Goal: Check status: Check status

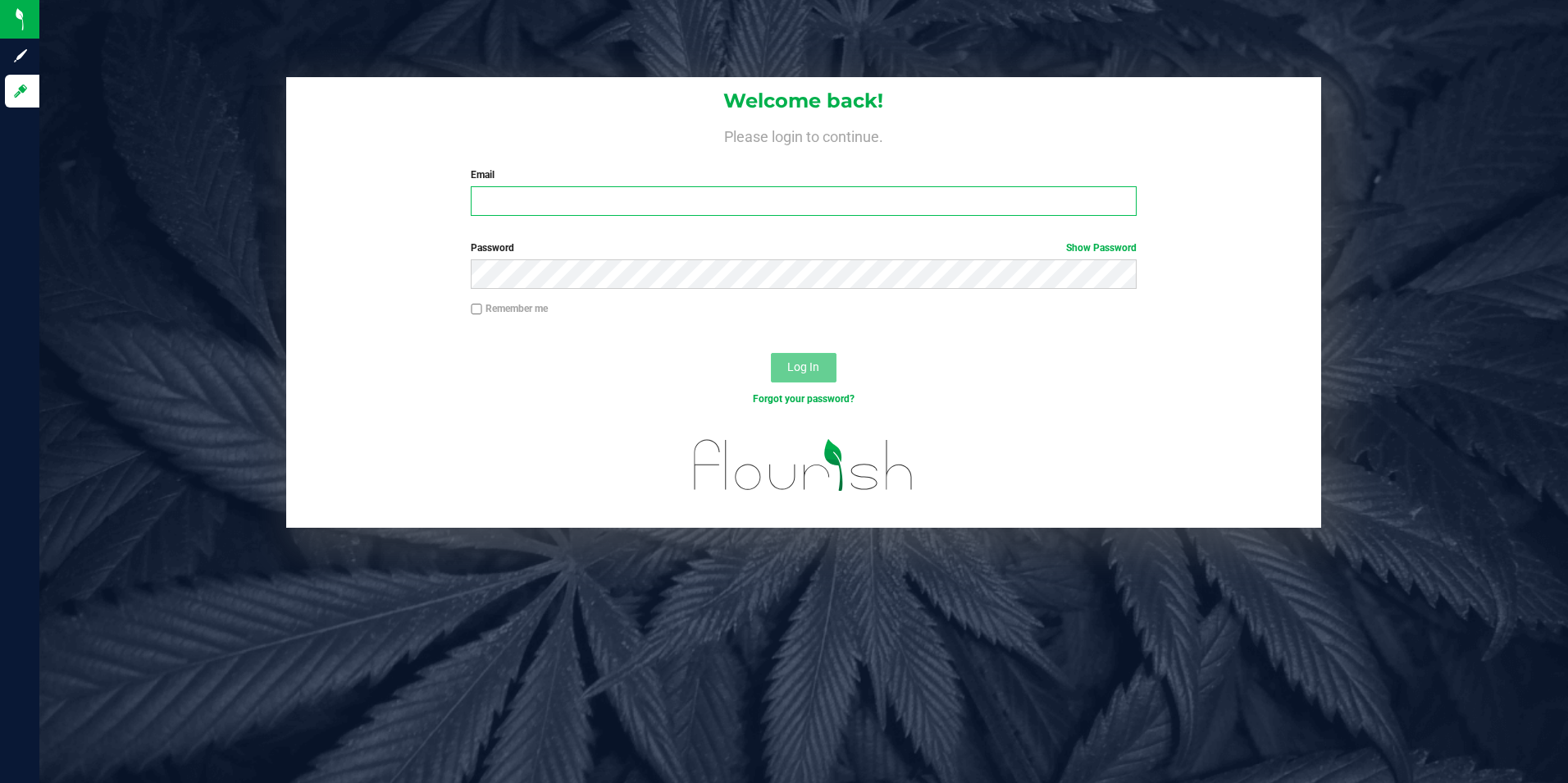
type input "[EMAIL_ADDRESS][DOMAIN_NAME]"
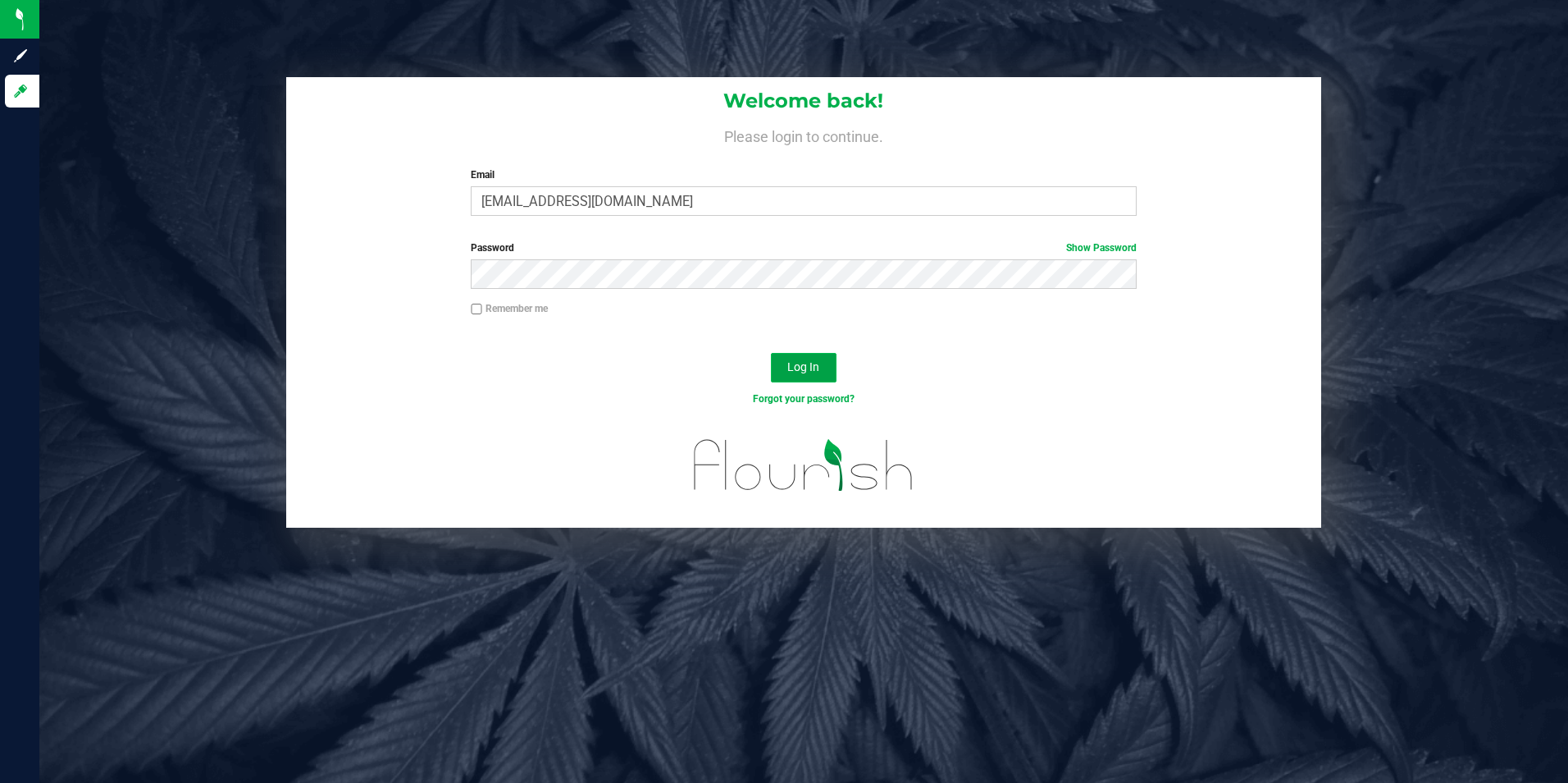
click at [819, 377] on button "Log In" at bounding box center [803, 368] width 65 height 29
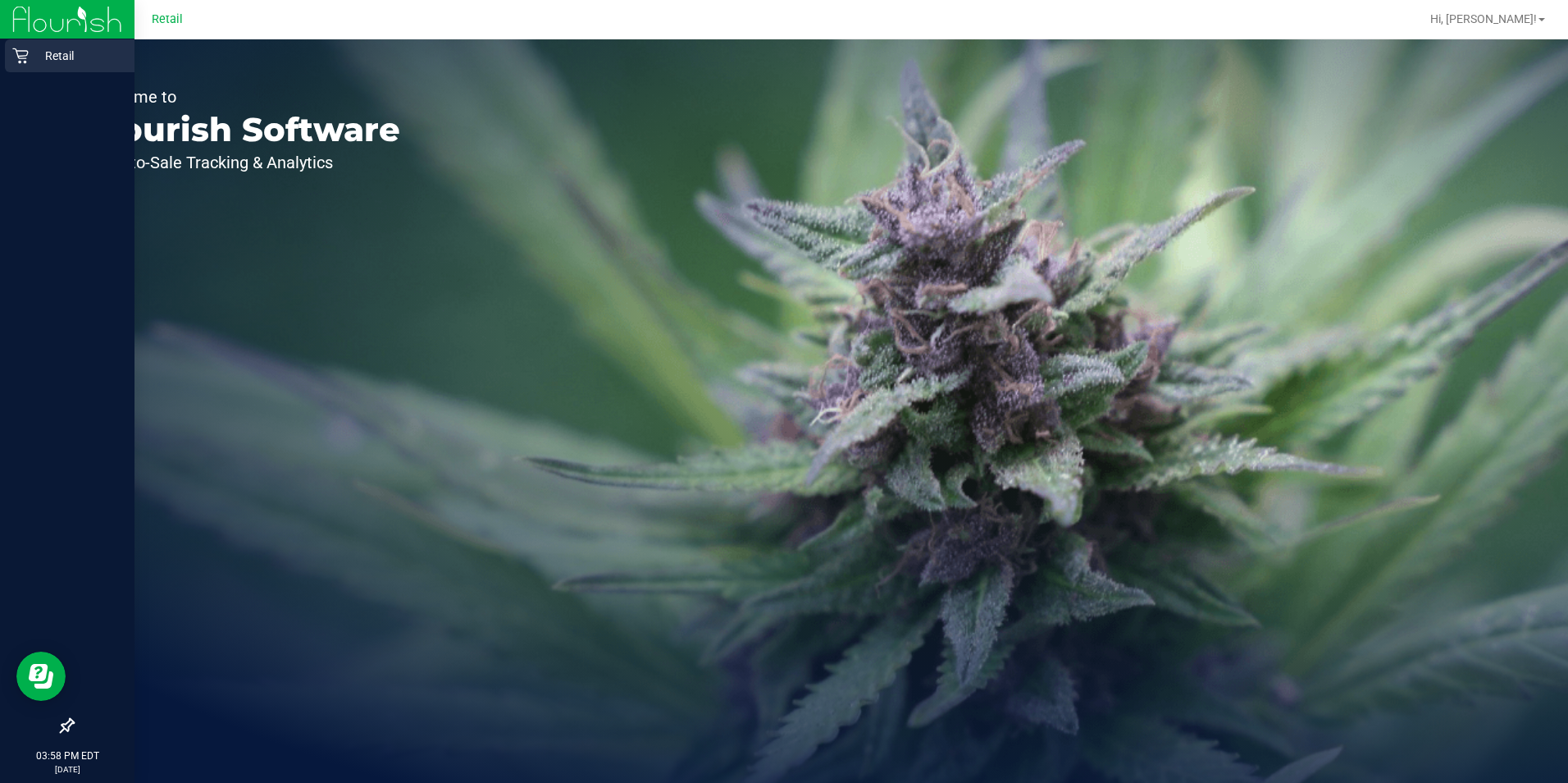
click at [30, 49] on p "Retail" at bounding box center [77, 56] width 99 height 20
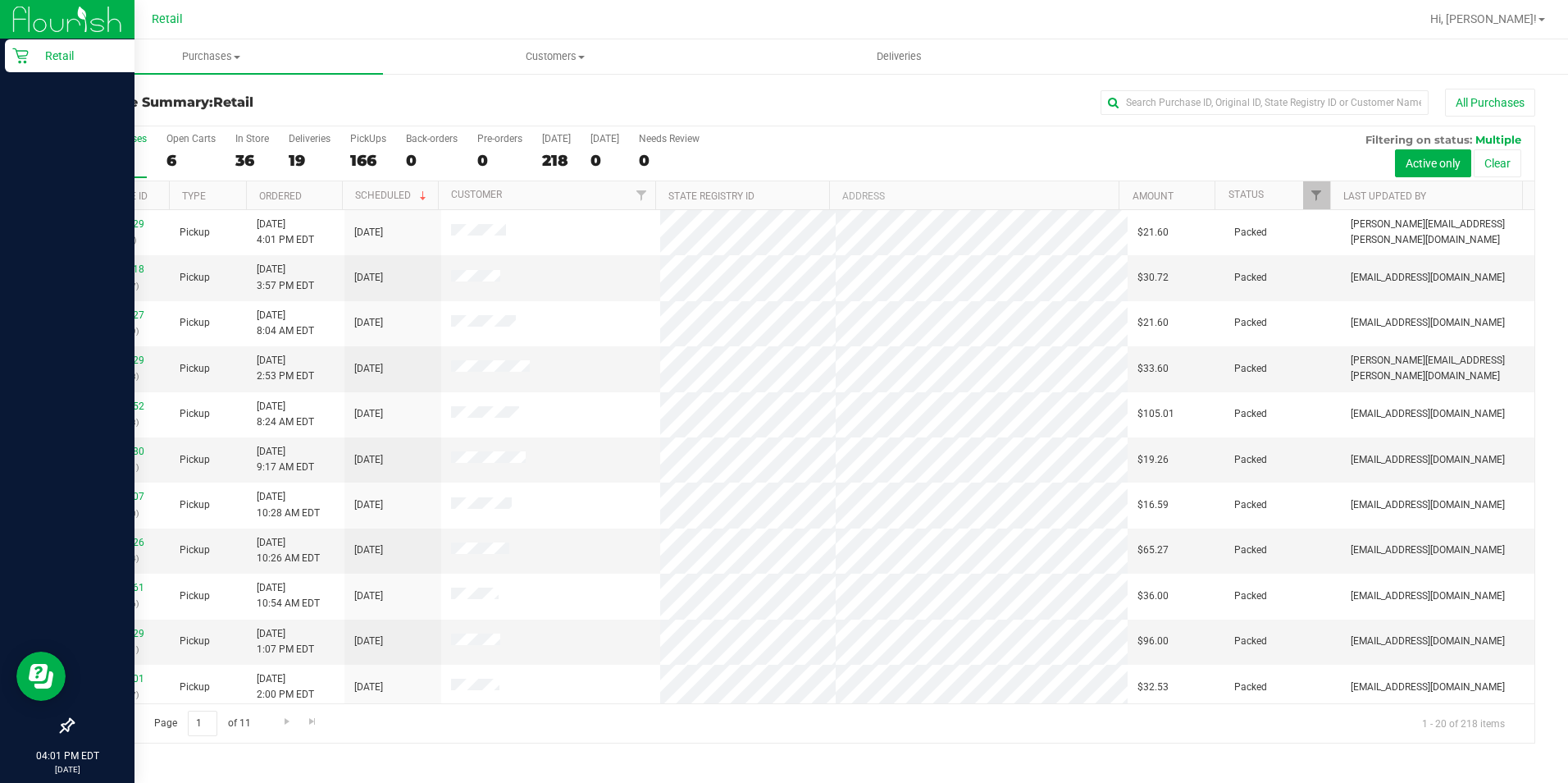
click at [67, 57] on p "Retail" at bounding box center [77, 56] width 99 height 20
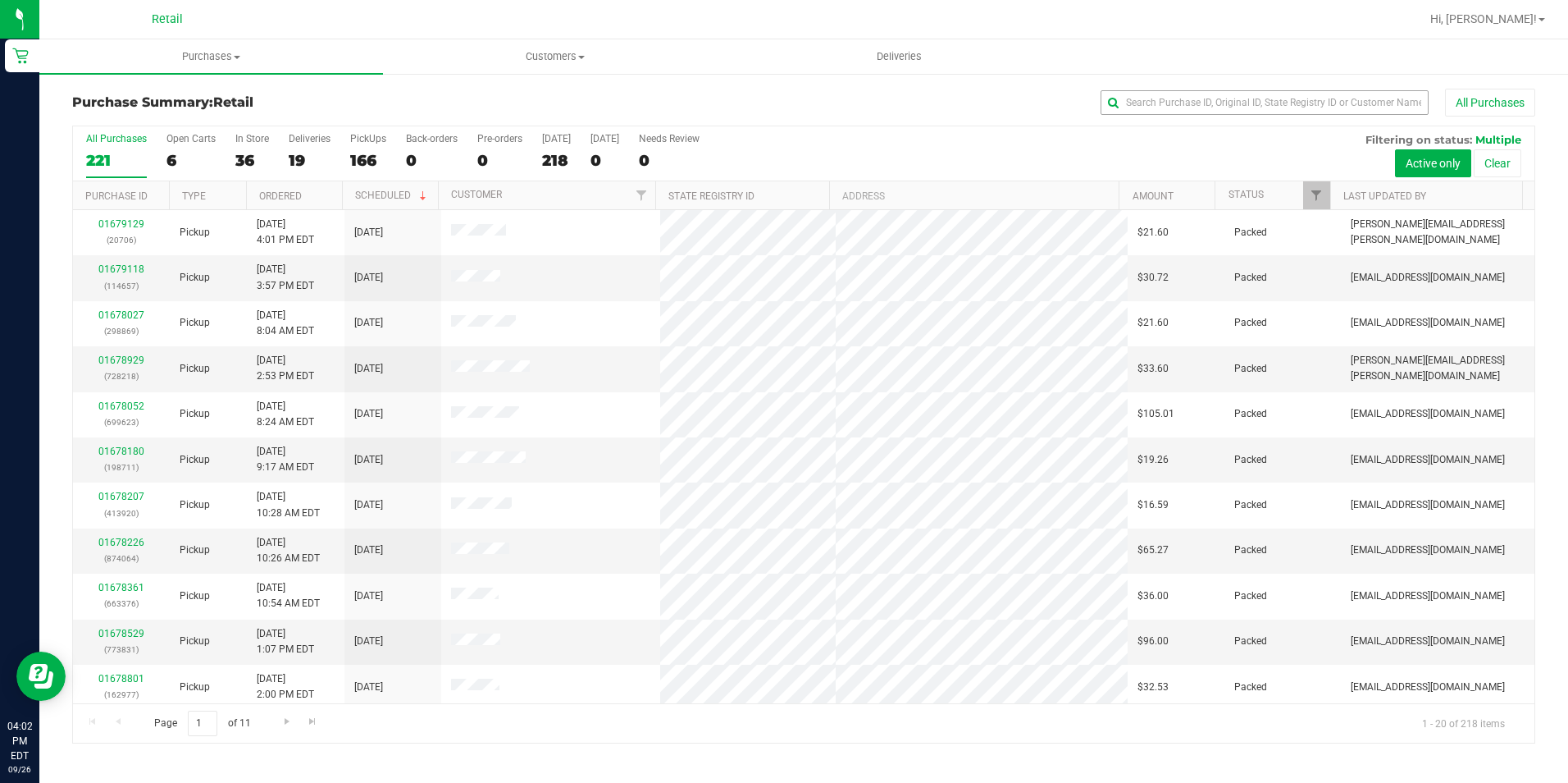
drag, startPoint x: 1292, startPoint y: 120, endPoint x: 1308, endPoint y: 94, distance: 30.5
click at [1292, 120] on div "Purchase Summary: Retail All Purchases" at bounding box center [804, 107] width 1463 height 36
click at [1309, 90] on input "text" at bounding box center [1265, 102] width 328 height 24
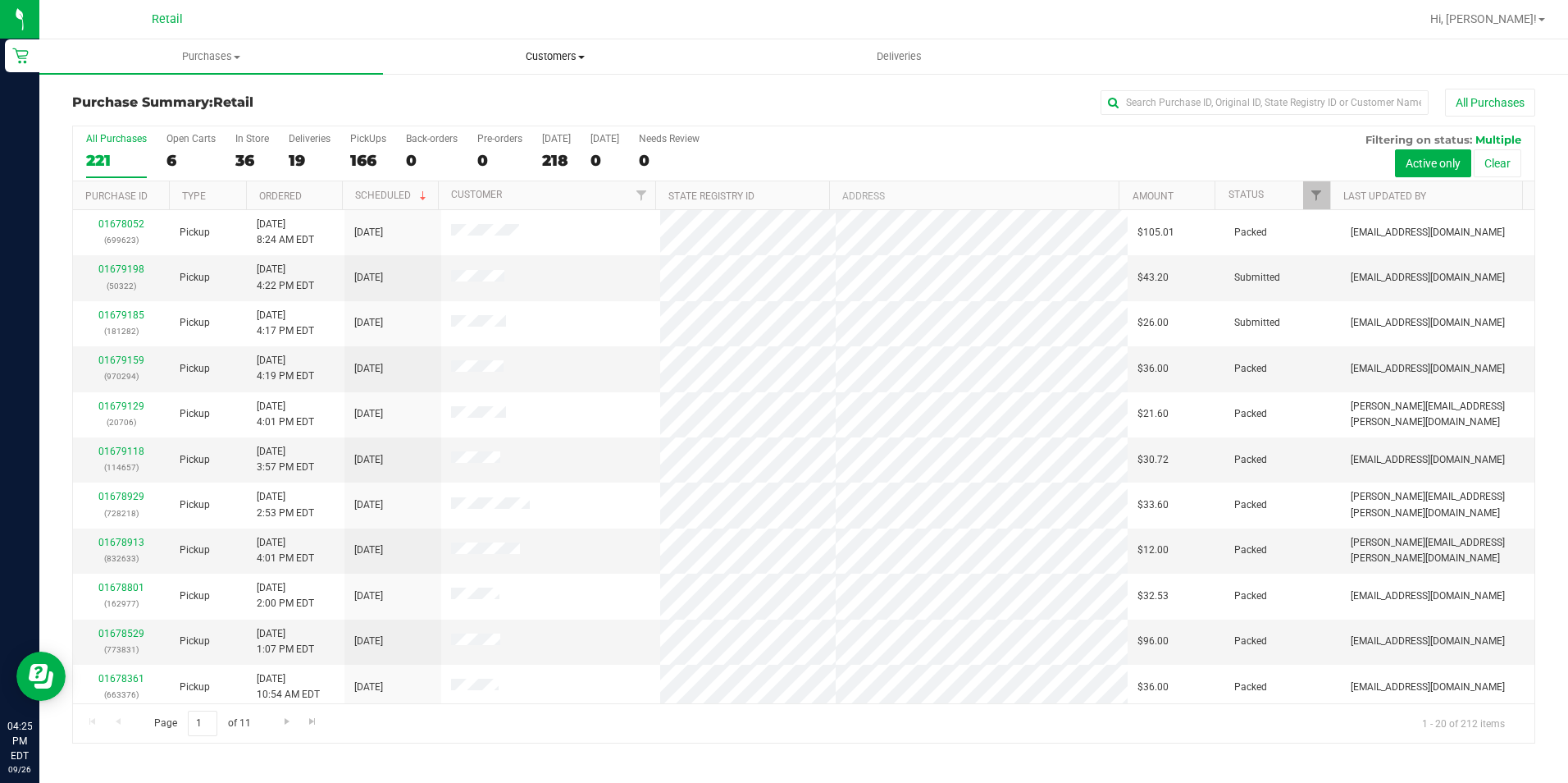
click at [568, 68] on uib-tab-heading "Customers All customers Add a new customer All physicians" at bounding box center [555, 57] width 342 height 33
click at [500, 90] on li "All customers" at bounding box center [555, 100] width 344 height 20
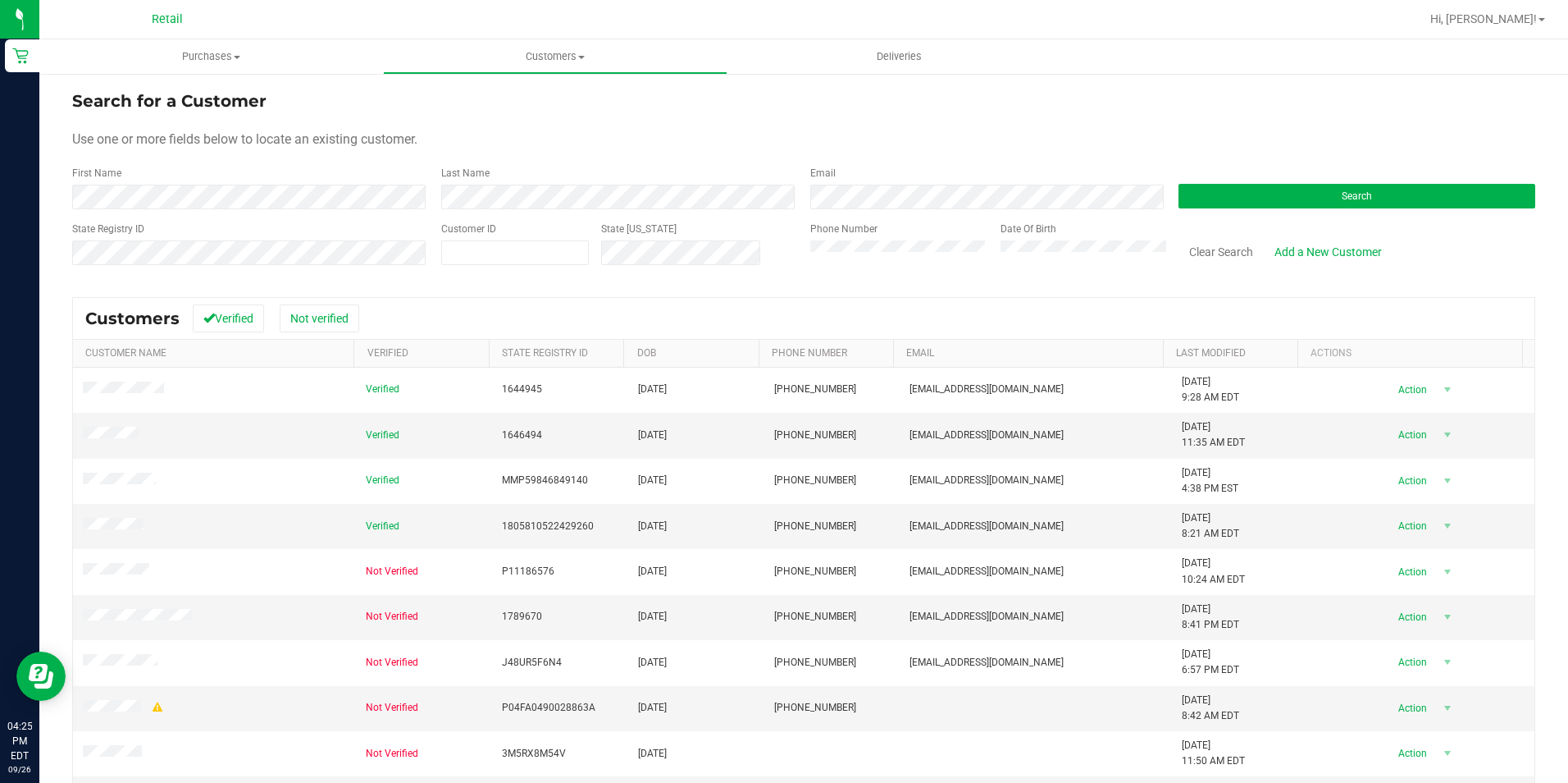
click at [216, 178] on div "First Name" at bounding box center [250, 188] width 357 height 44
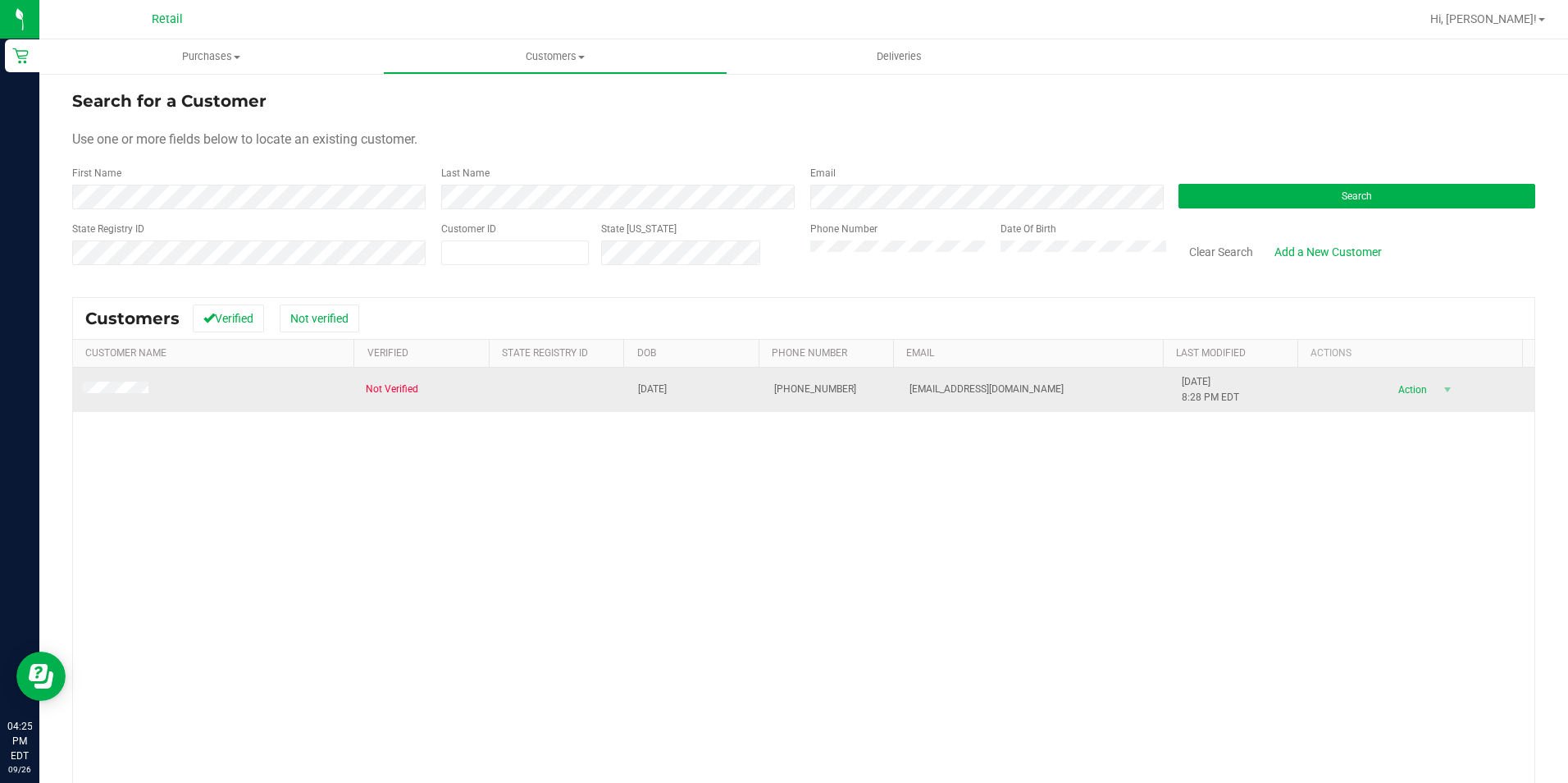
click at [87, 396] on span at bounding box center [118, 389] width 70 height 17
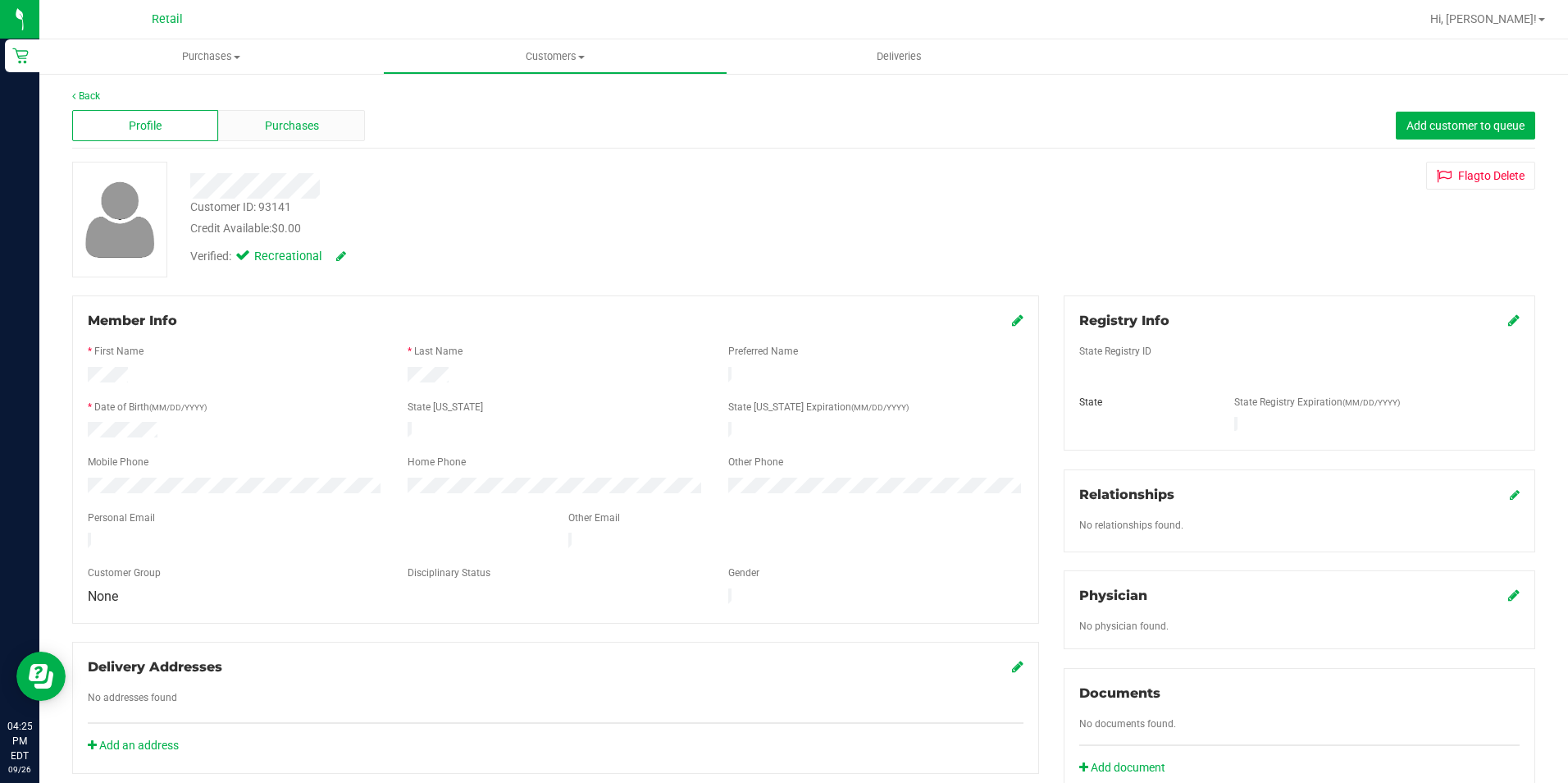
click at [294, 120] on span "Purchases" at bounding box center [291, 126] width 54 height 18
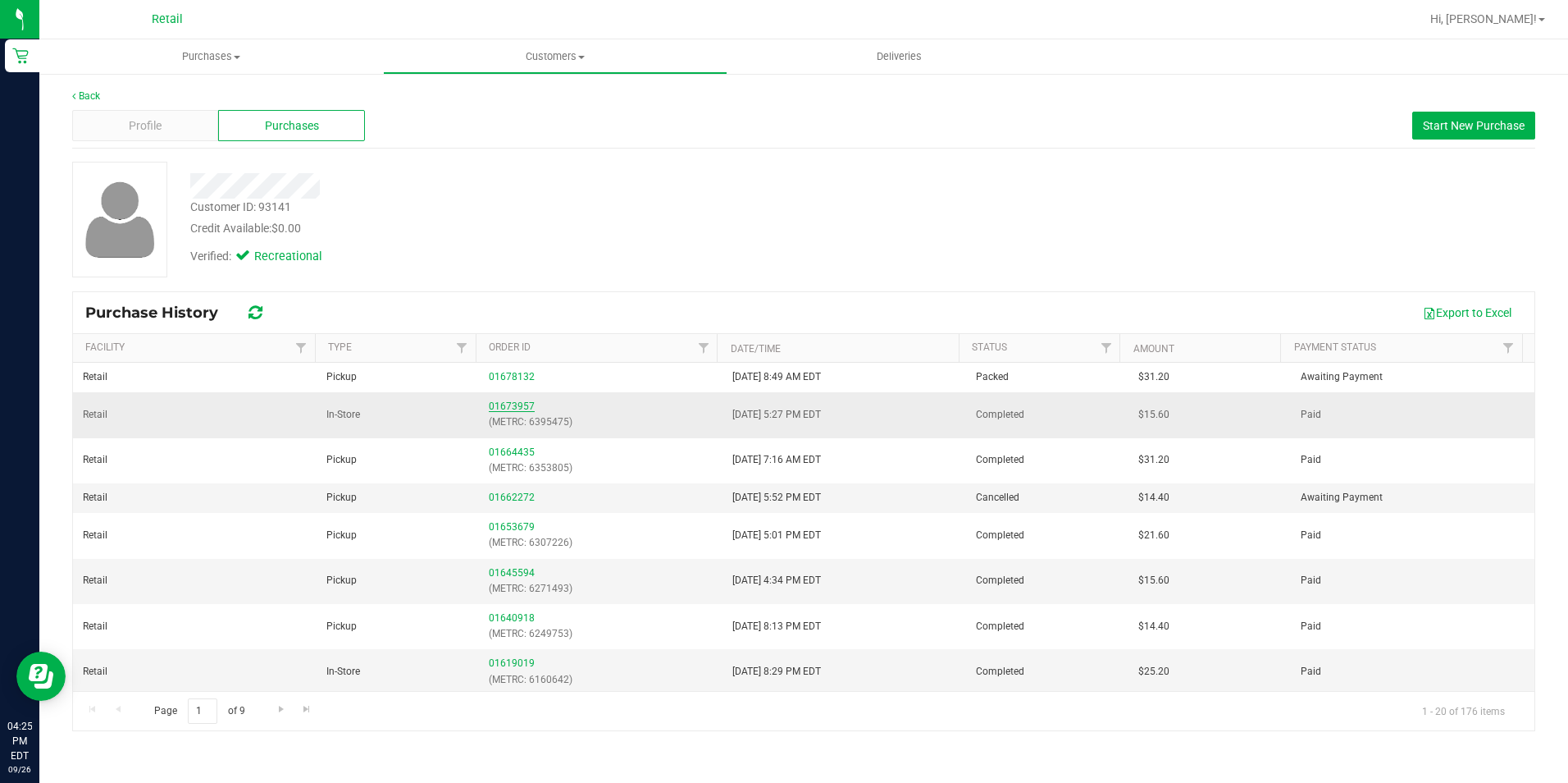
click at [509, 401] on link "01673957" at bounding box center [511, 407] width 46 height 12
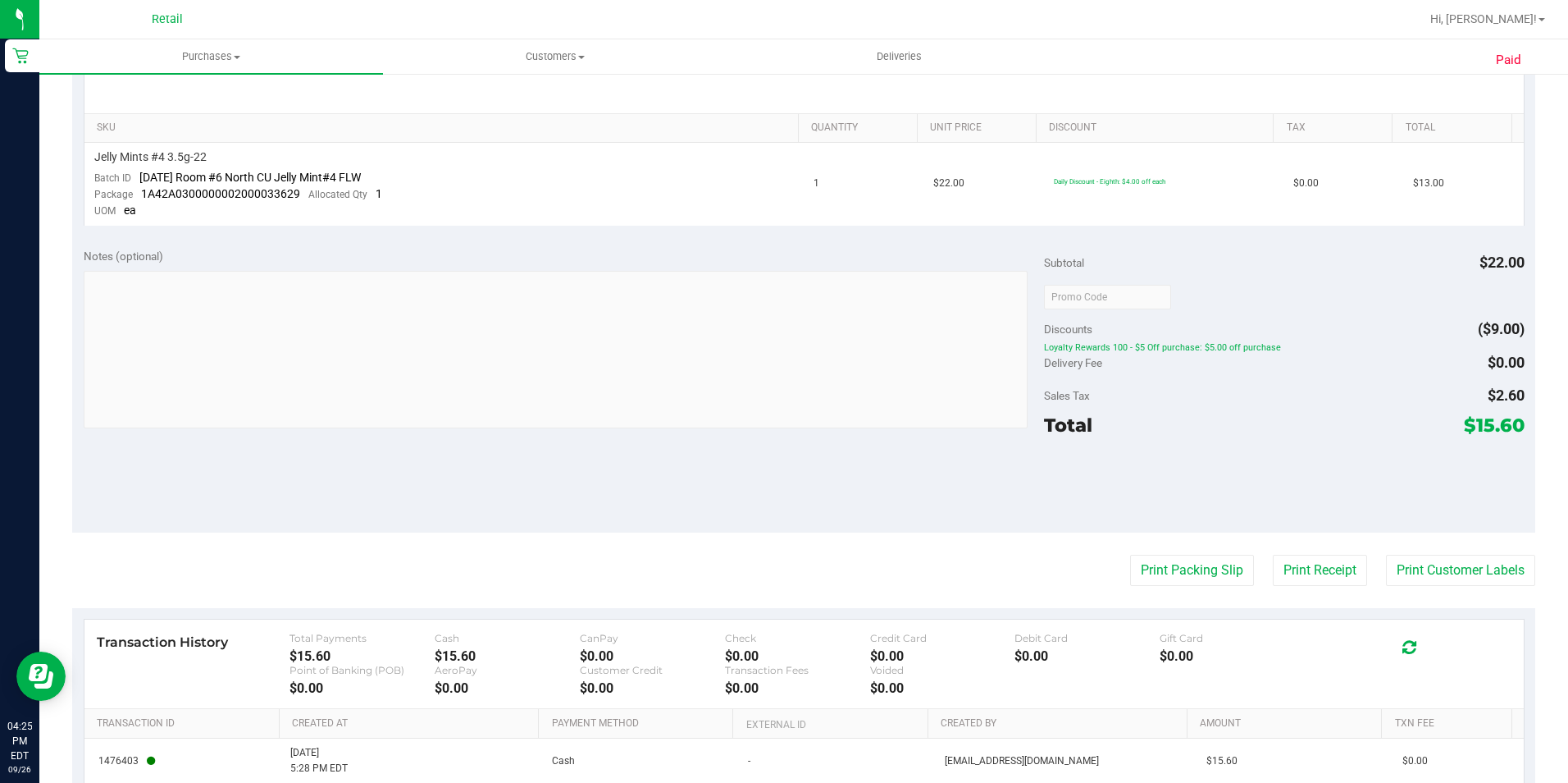
scroll to position [493, 0]
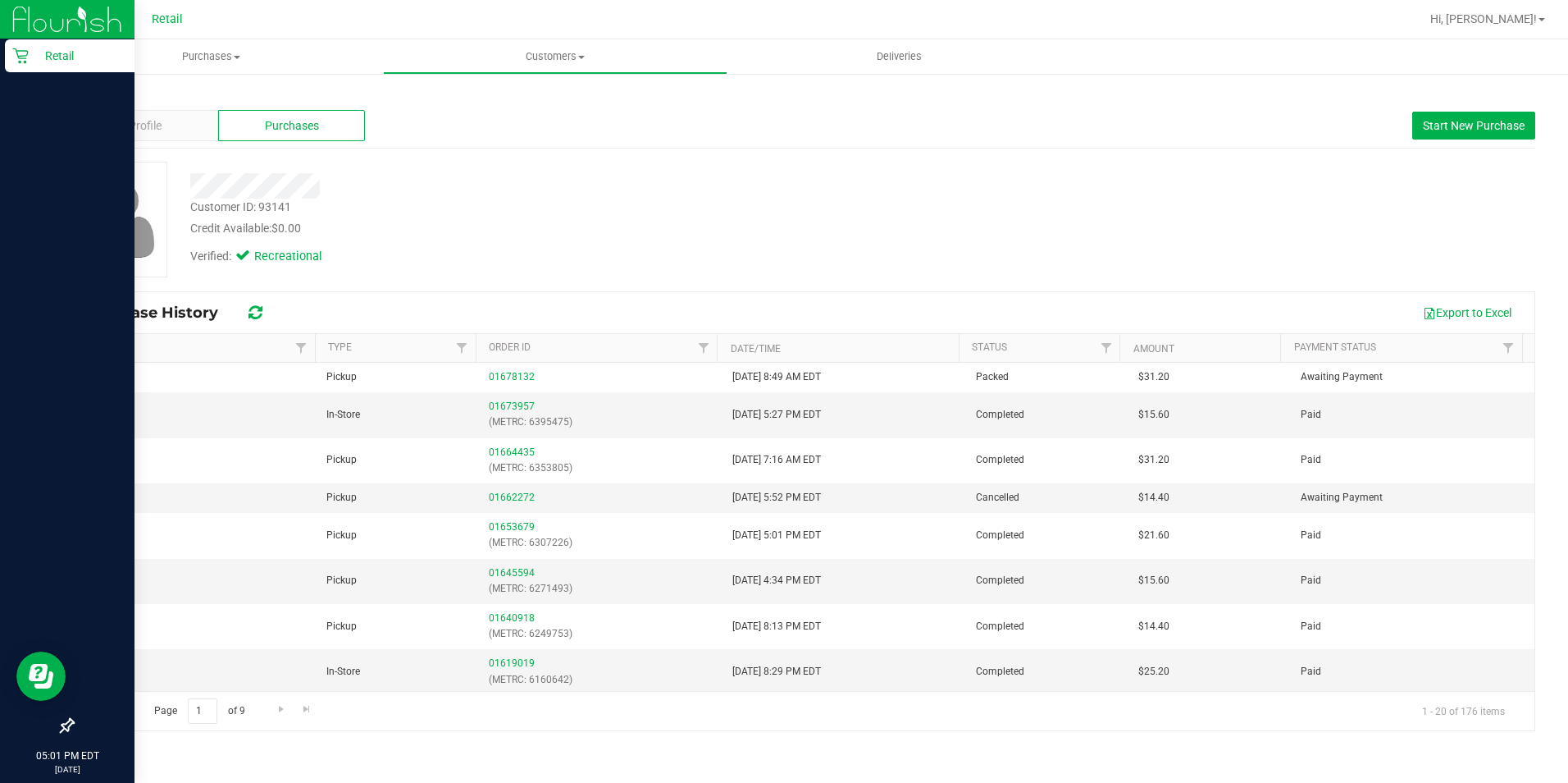
click at [1, 59] on link "Retail" at bounding box center [67, 57] width 135 height 35
